Goal: Task Accomplishment & Management: Use online tool/utility

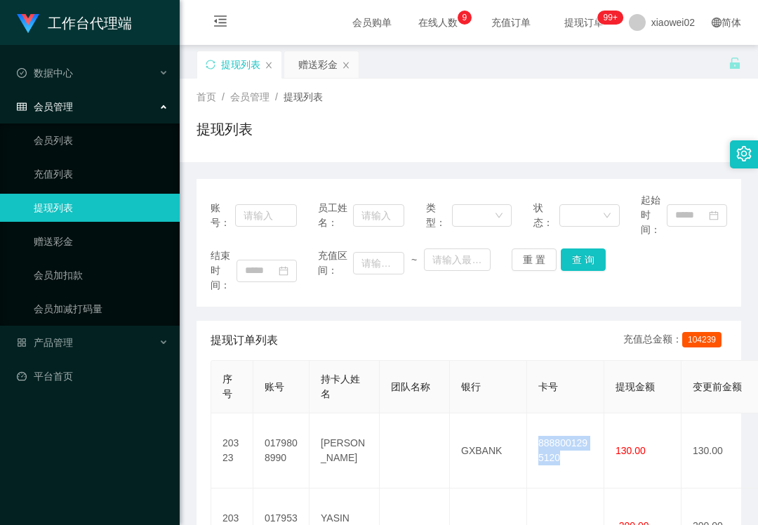
scroll to position [187, 0]
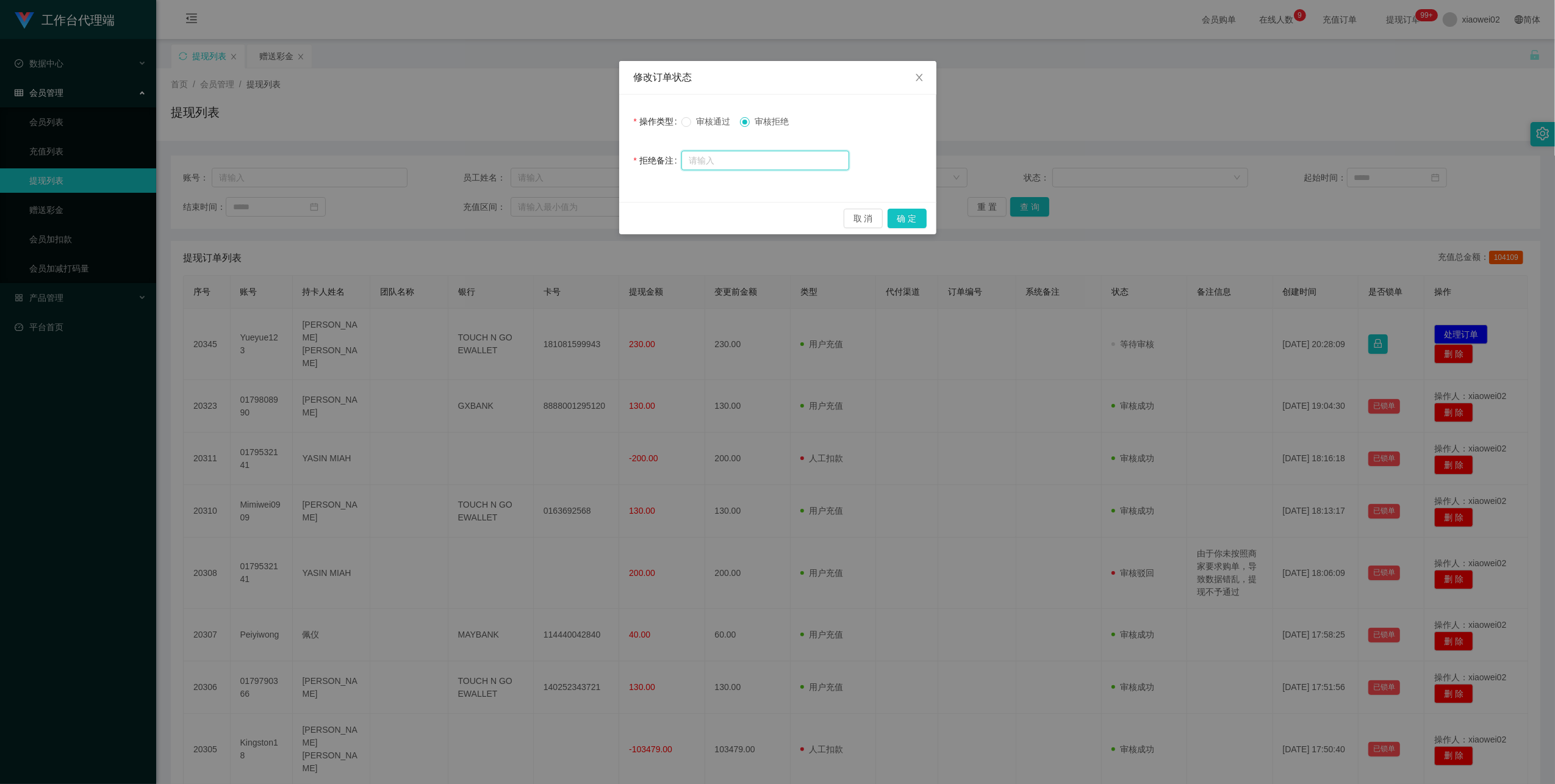
click at [804, 166] on input "text" at bounding box center [765, 160] width 168 height 19
type input "积分错误"
drag, startPoint x: 894, startPoint y: 218, endPoint x: 918, endPoint y: 212, distance: 24.7
click at [894, 218] on button "确 定" at bounding box center [907, 218] width 39 height 19
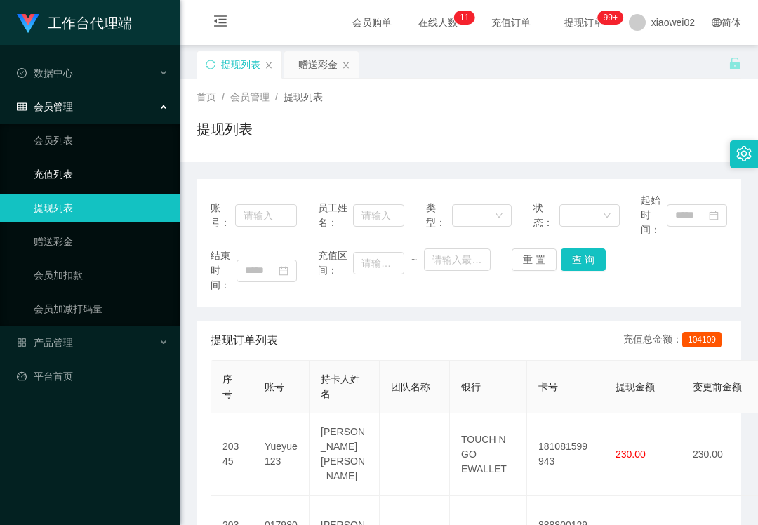
click at [71, 180] on link "充值列表" at bounding box center [101, 174] width 135 height 28
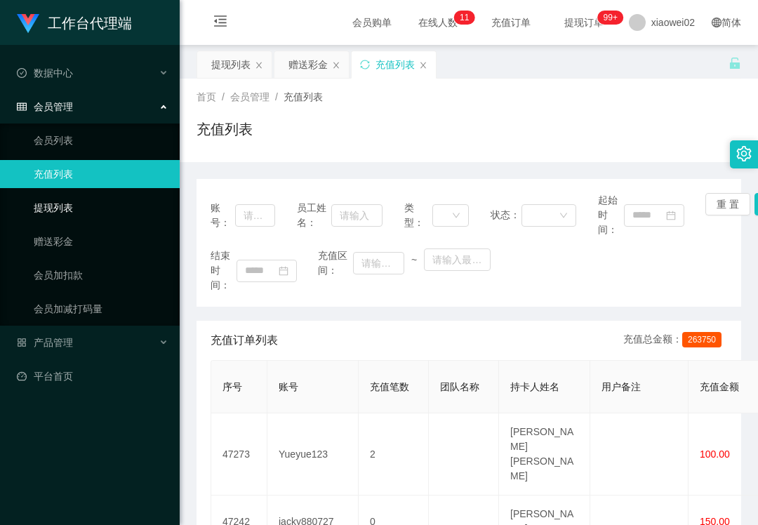
click at [70, 202] on link "提现列表" at bounding box center [101, 208] width 135 height 28
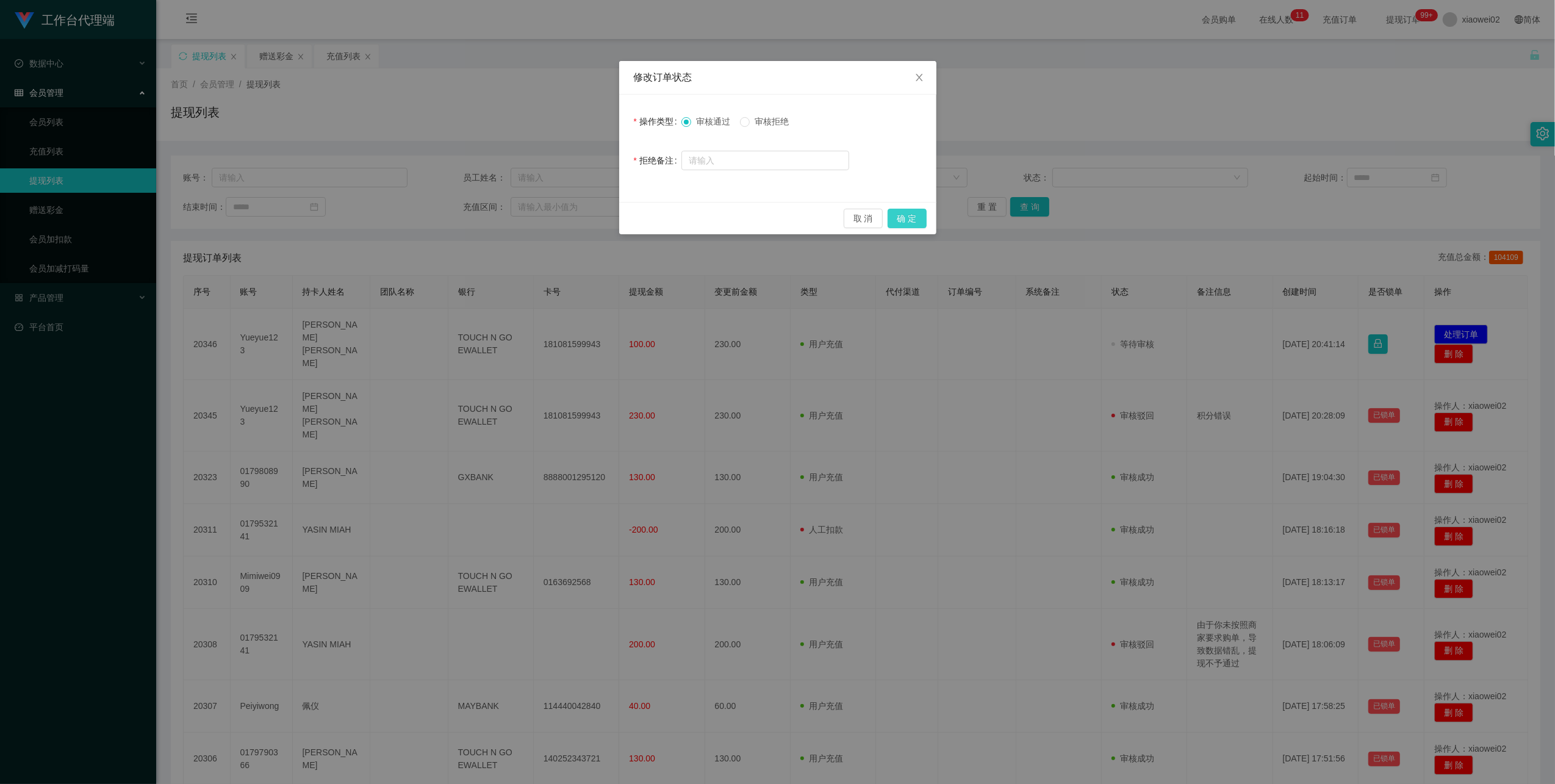
click at [914, 221] on button "确 定" at bounding box center [907, 218] width 39 height 19
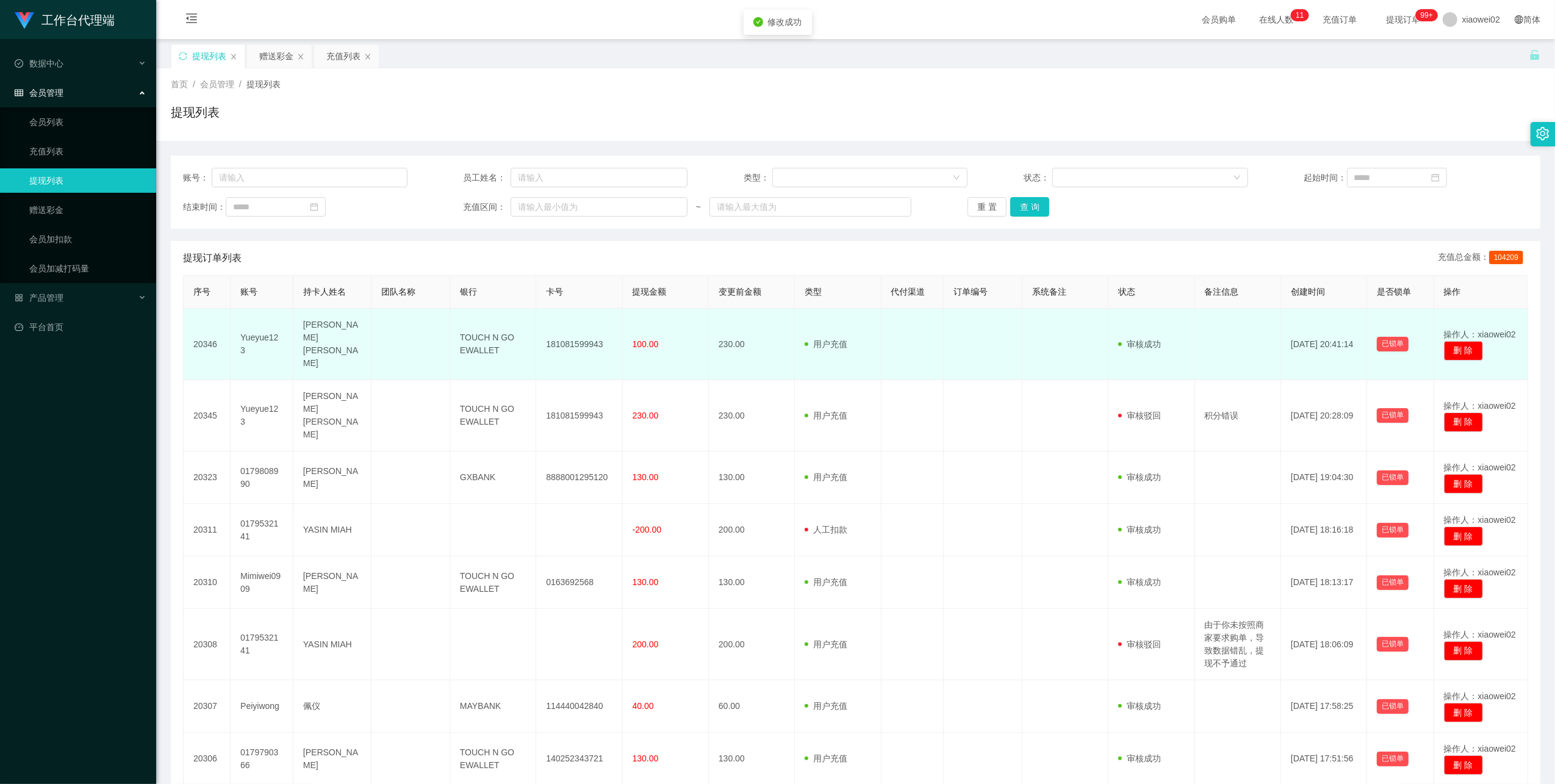
click at [583, 335] on td "181081599943" at bounding box center [579, 344] width 86 height 71
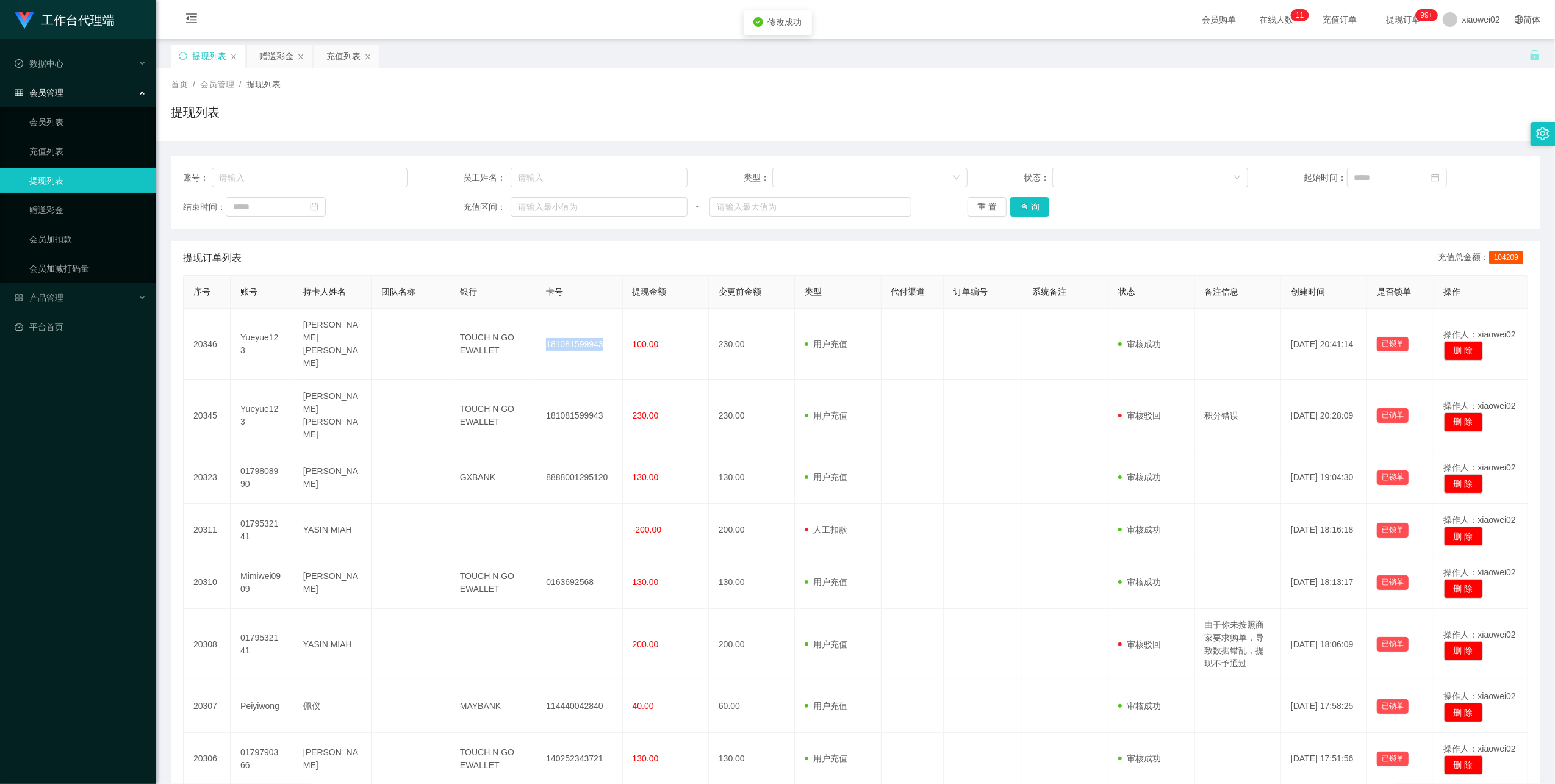
copy td "181081599943"
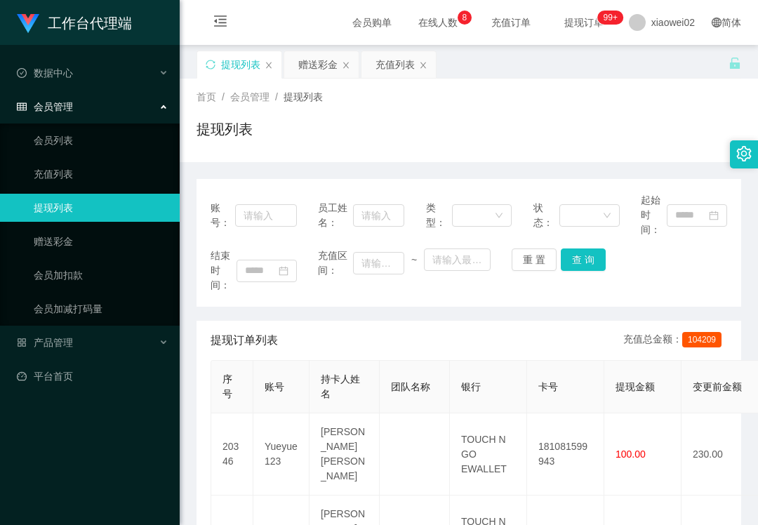
drag, startPoint x: 98, startPoint y: 461, endPoint x: 98, endPoint y: 438, distance: 23.2
click at [99, 452] on div "工作台代理端 数据中心 会员管理 会员列表 充值列表 提现列表 赠送彩金 会员加扣款 会员加减打码量 产品管理 平台首页" at bounding box center [90, 262] width 180 height 525
